Goal: Information Seeking & Learning: Learn about a topic

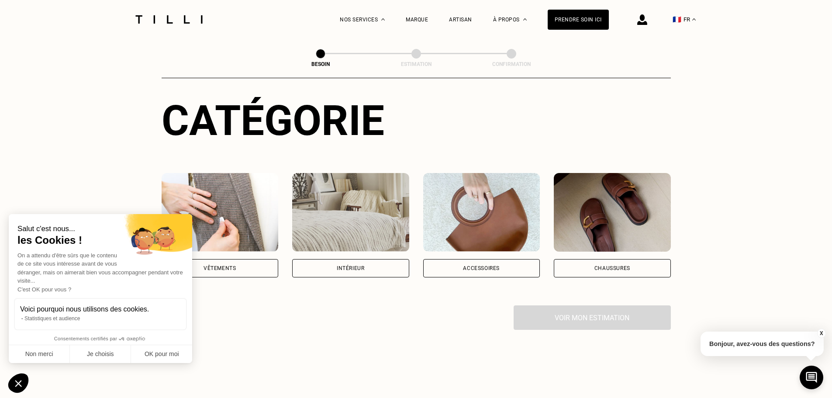
scroll to position [131, 0]
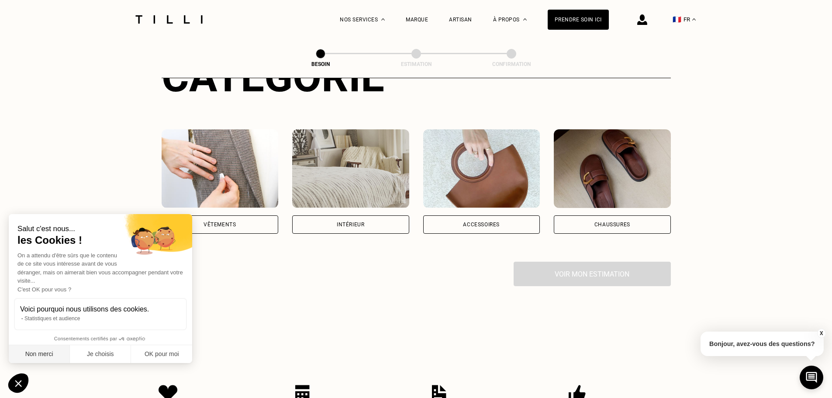
click at [52, 355] on button "Non merci" at bounding box center [39, 354] width 61 height 18
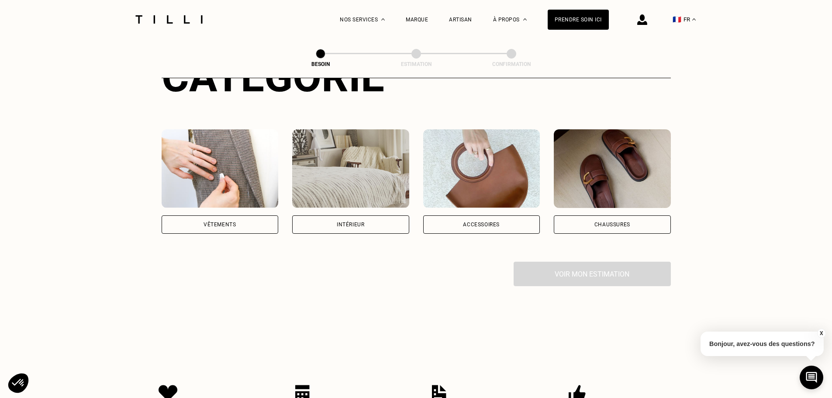
click at [219, 222] on div "Vêtements" at bounding box center [219, 224] width 32 height 5
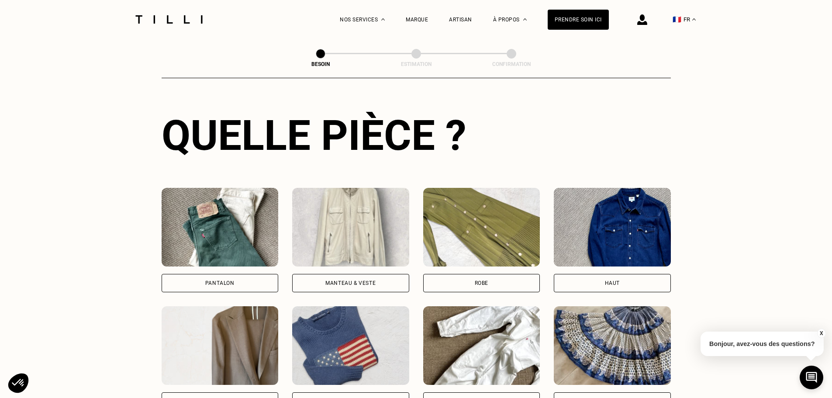
scroll to position [373, 0]
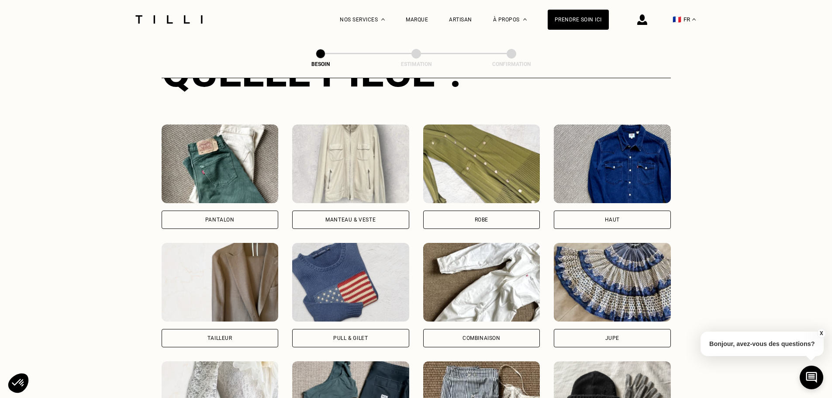
click at [485, 217] on div "Robe" at bounding box center [482, 219] width 14 height 5
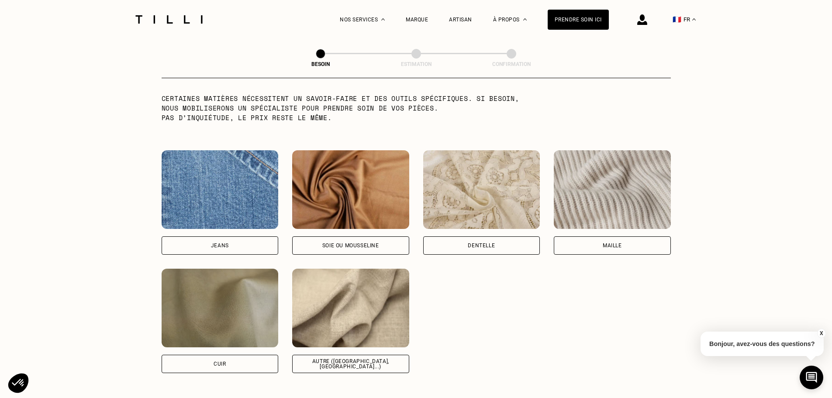
scroll to position [892, 0]
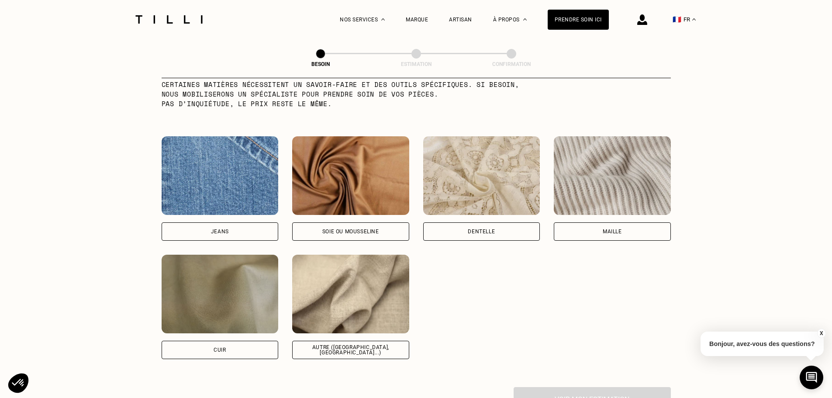
click at [338, 345] on div "Autre ([GEOGRAPHIC_DATA], [GEOGRAPHIC_DATA]...)" at bounding box center [351, 350] width 102 height 10
select select "FR"
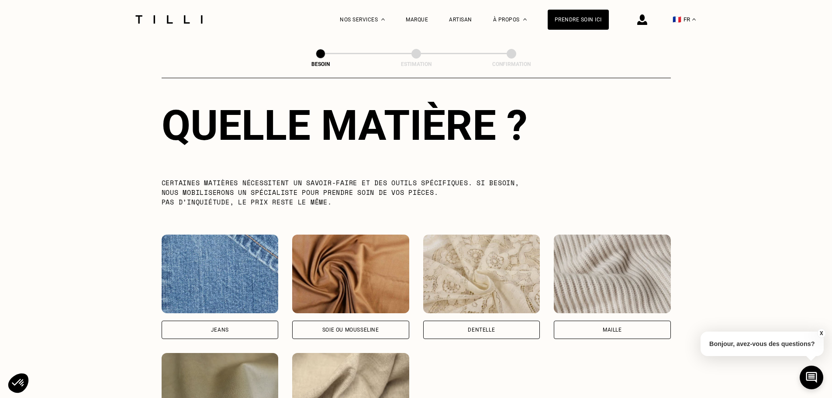
scroll to position [781, 0]
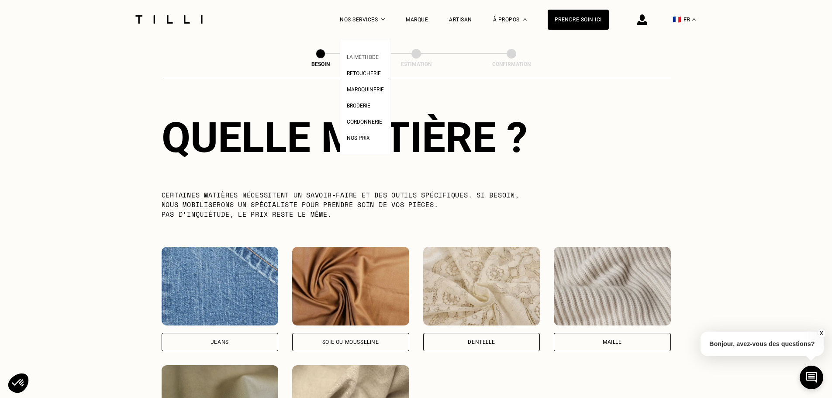
click at [374, 55] on span "La Méthode" at bounding box center [363, 57] width 32 height 6
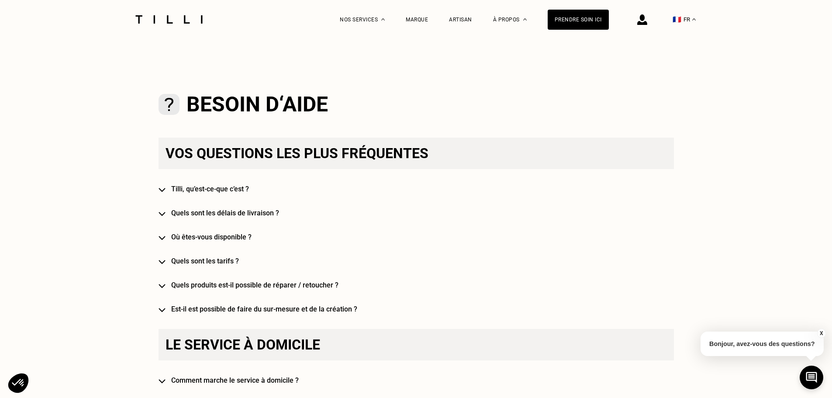
scroll to position [437, 0]
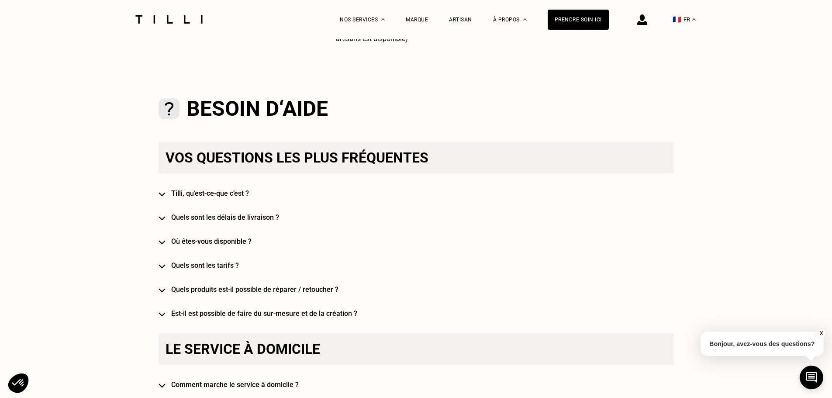
click at [228, 196] on h4 "Tilli, qu’est-ce-que c’est ?" at bounding box center [428, 193] width 515 height 8
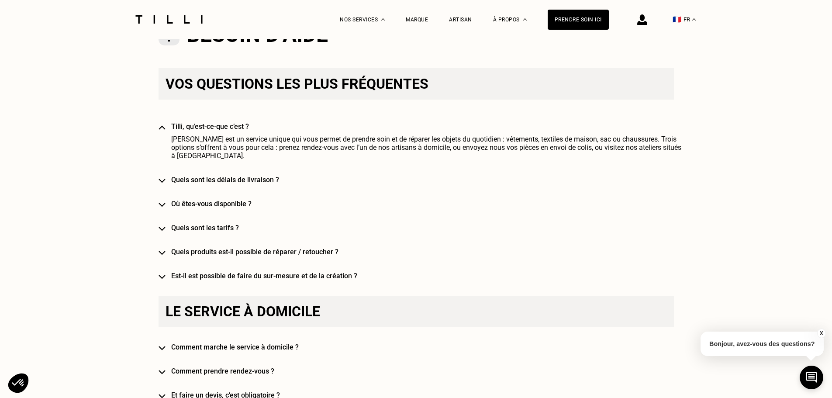
scroll to position [524, 0]
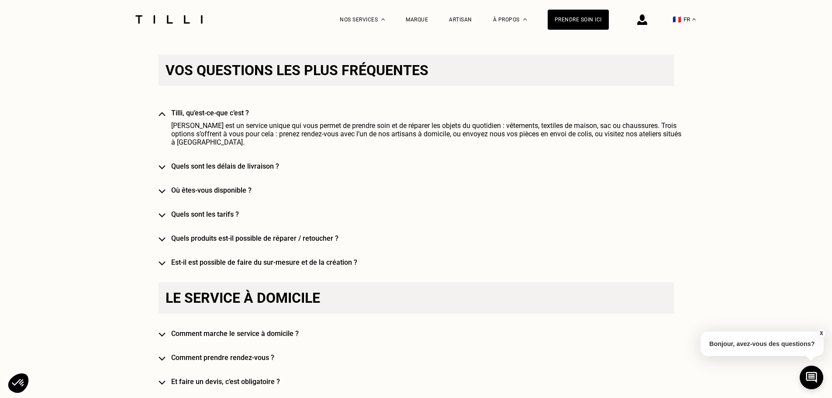
click at [211, 210] on h4 "Quels sont les tarifs ?" at bounding box center [428, 214] width 515 height 8
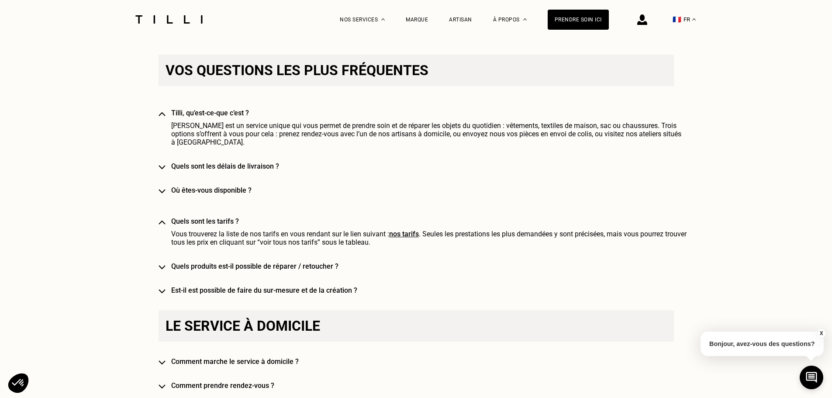
click at [282, 262] on h4 "Quels produits est-il possible de réparer / retoucher ?" at bounding box center [428, 266] width 515 height 8
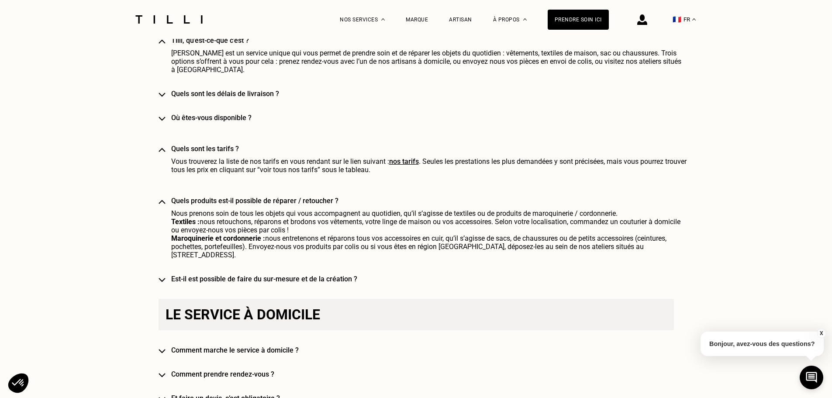
scroll to position [611, 0]
